Goal: Find specific page/section: Find specific page/section

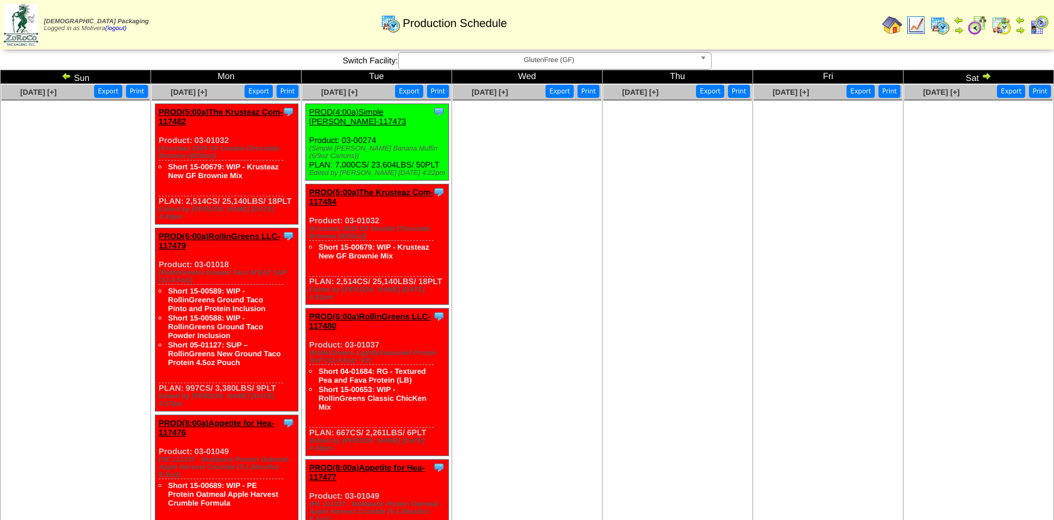
click at [66, 73] on img at bounding box center [66, 76] width 10 height 10
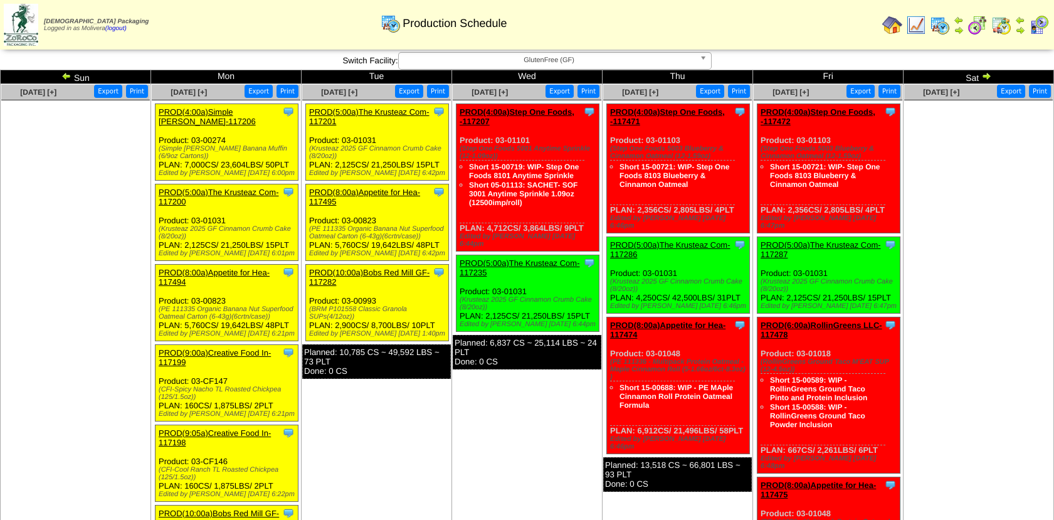
click at [65, 76] on img at bounding box center [66, 76] width 10 height 10
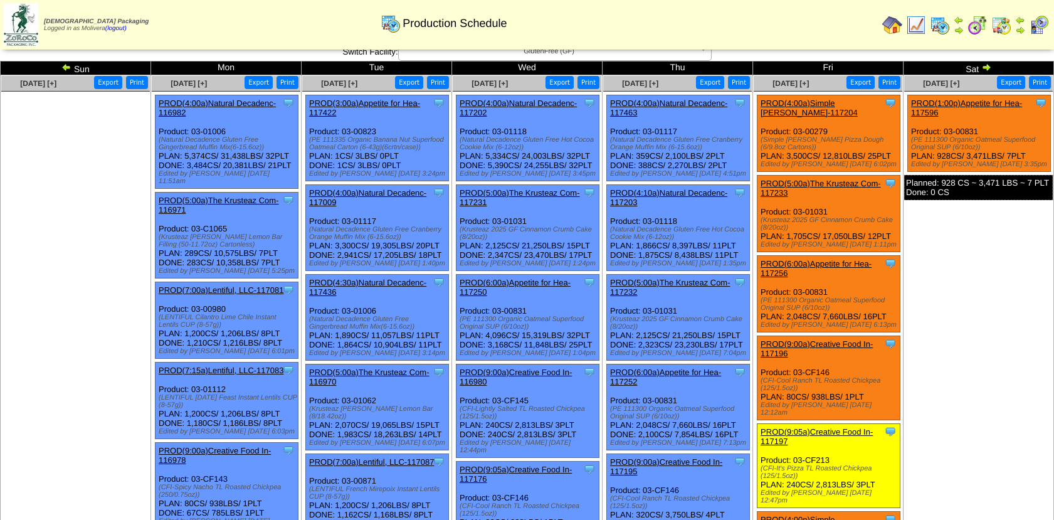
scroll to position [10, 0]
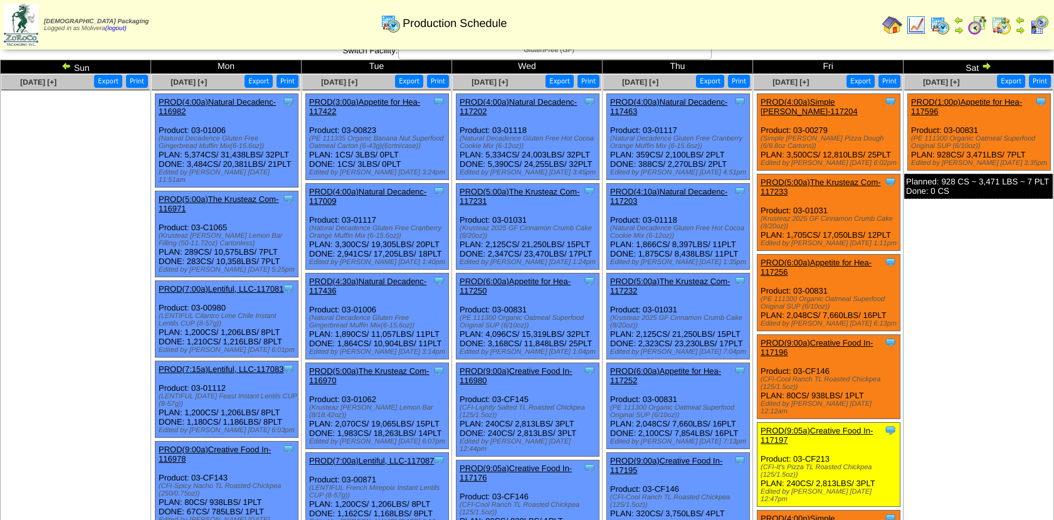
click at [892, 19] on img at bounding box center [892, 25] width 20 height 20
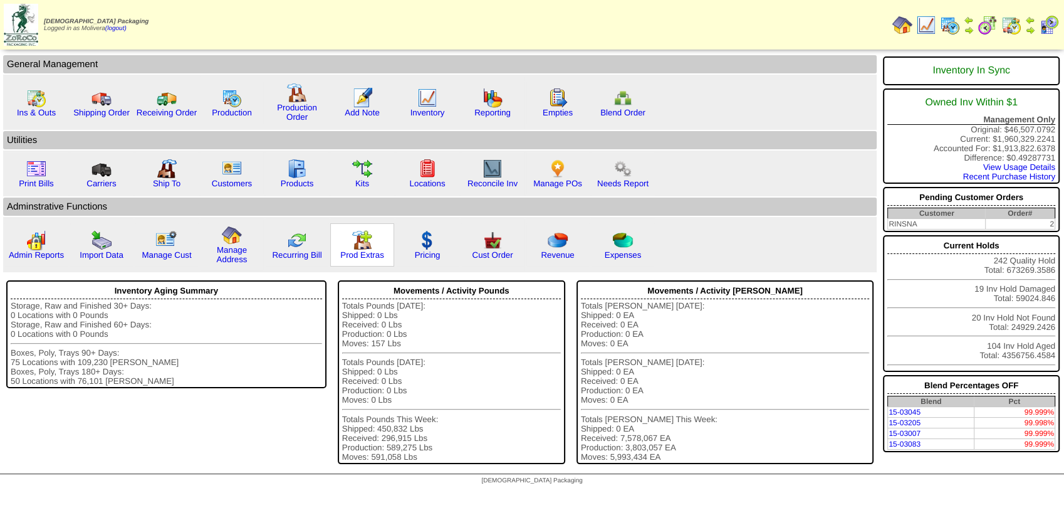
click at [344, 243] on div "Prod Extras" at bounding box center [362, 244] width 64 height 43
click at [354, 248] on img at bounding box center [362, 240] width 20 height 20
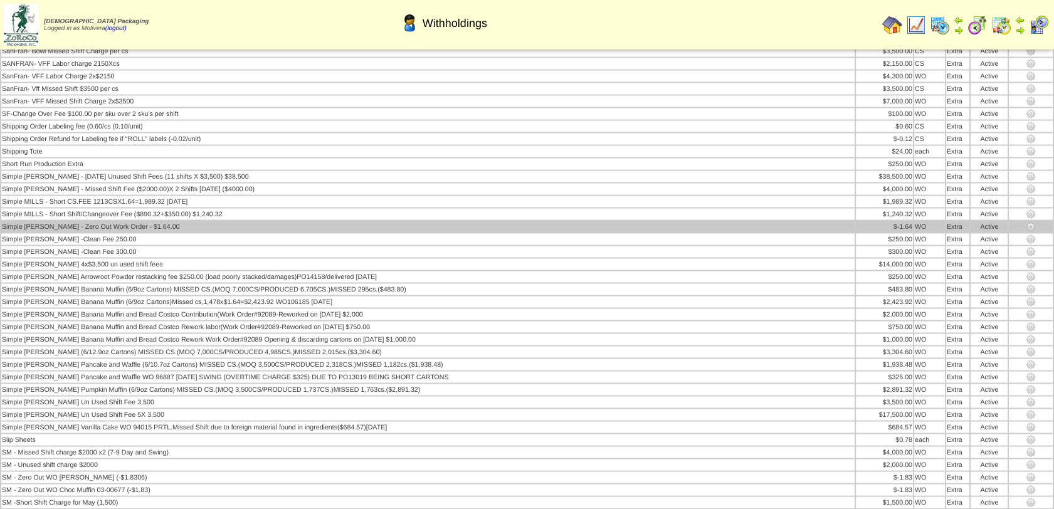
scroll to position [14333, 0]
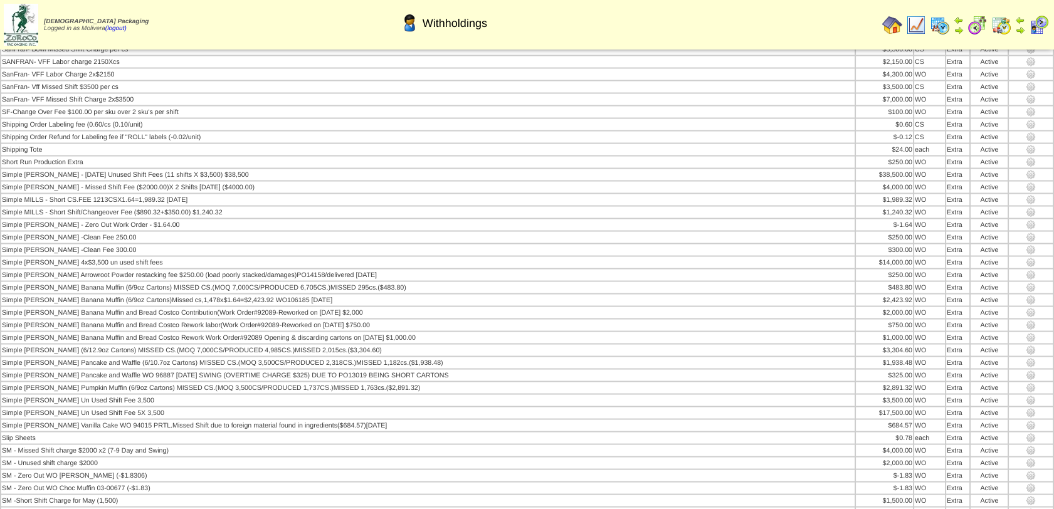
click at [941, 24] on img at bounding box center [940, 25] width 20 height 20
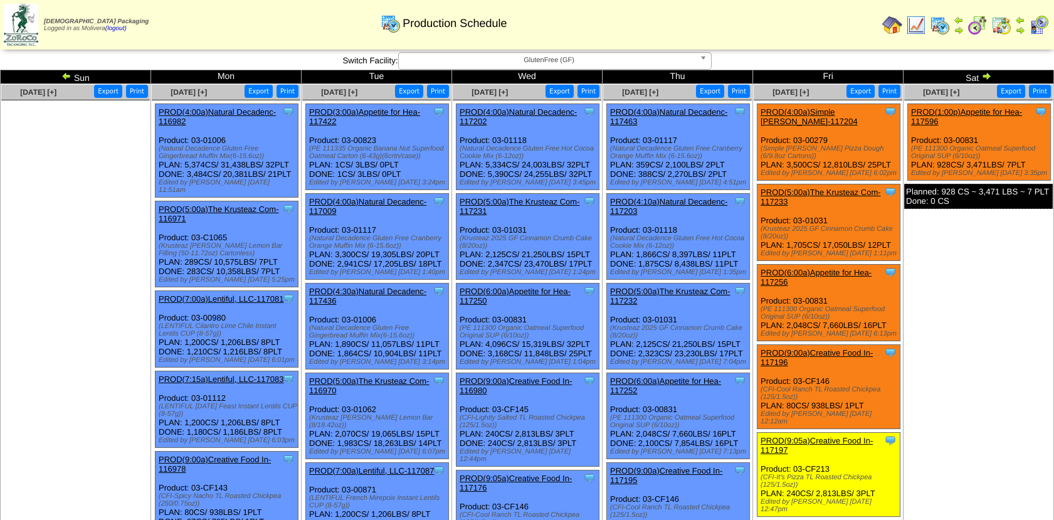
click at [972, 319] on td "Oct 04 [+] Print Export Clone Item PROD(1:00p)Appetite for Hea-117596 Appetite …" at bounding box center [978, 504] width 150 height 841
click at [981, 23] on img at bounding box center [977, 25] width 20 height 20
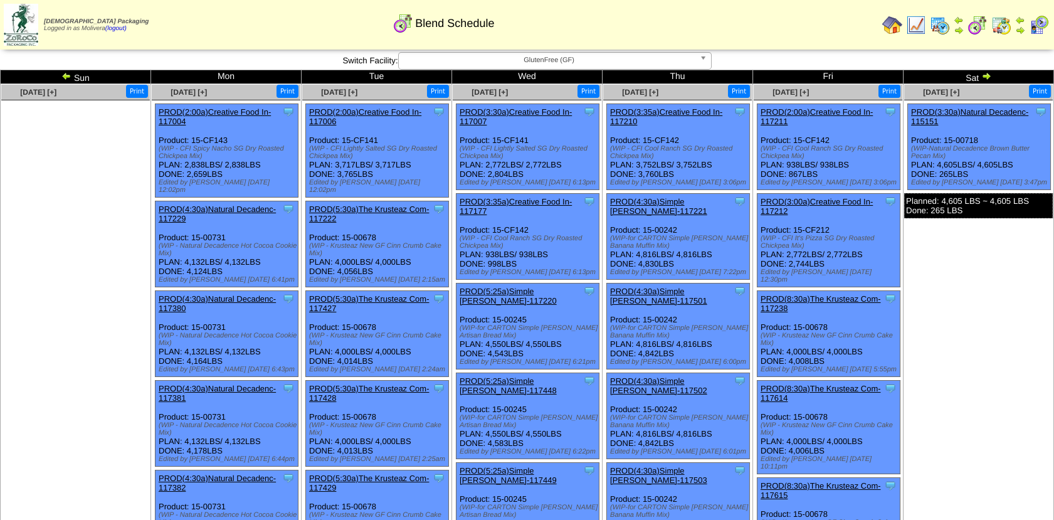
click at [984, 75] on img at bounding box center [986, 76] width 10 height 10
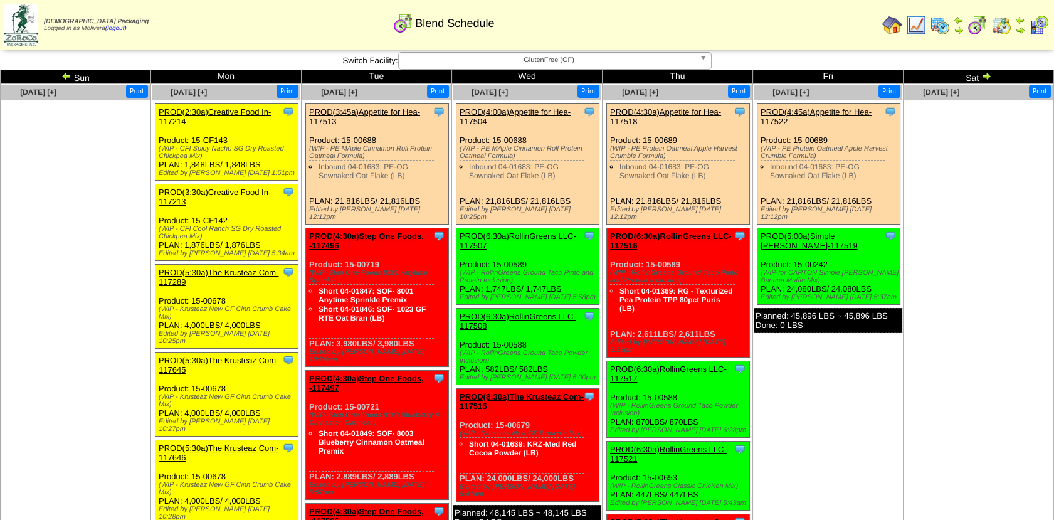
click at [65, 78] on img at bounding box center [66, 76] width 10 height 10
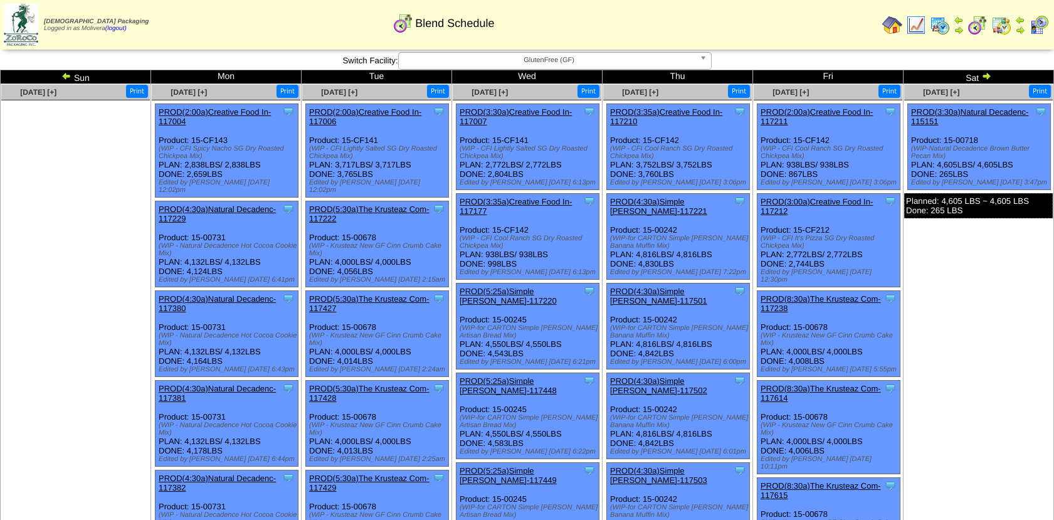
click at [940, 24] on img at bounding box center [940, 25] width 20 height 20
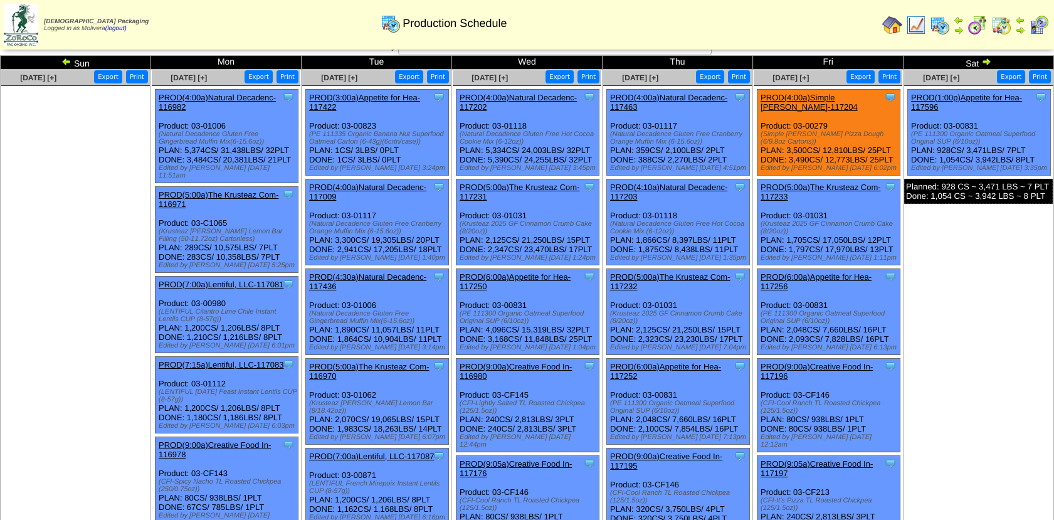
scroll to position [11, 0]
